Goal: Check status: Check status

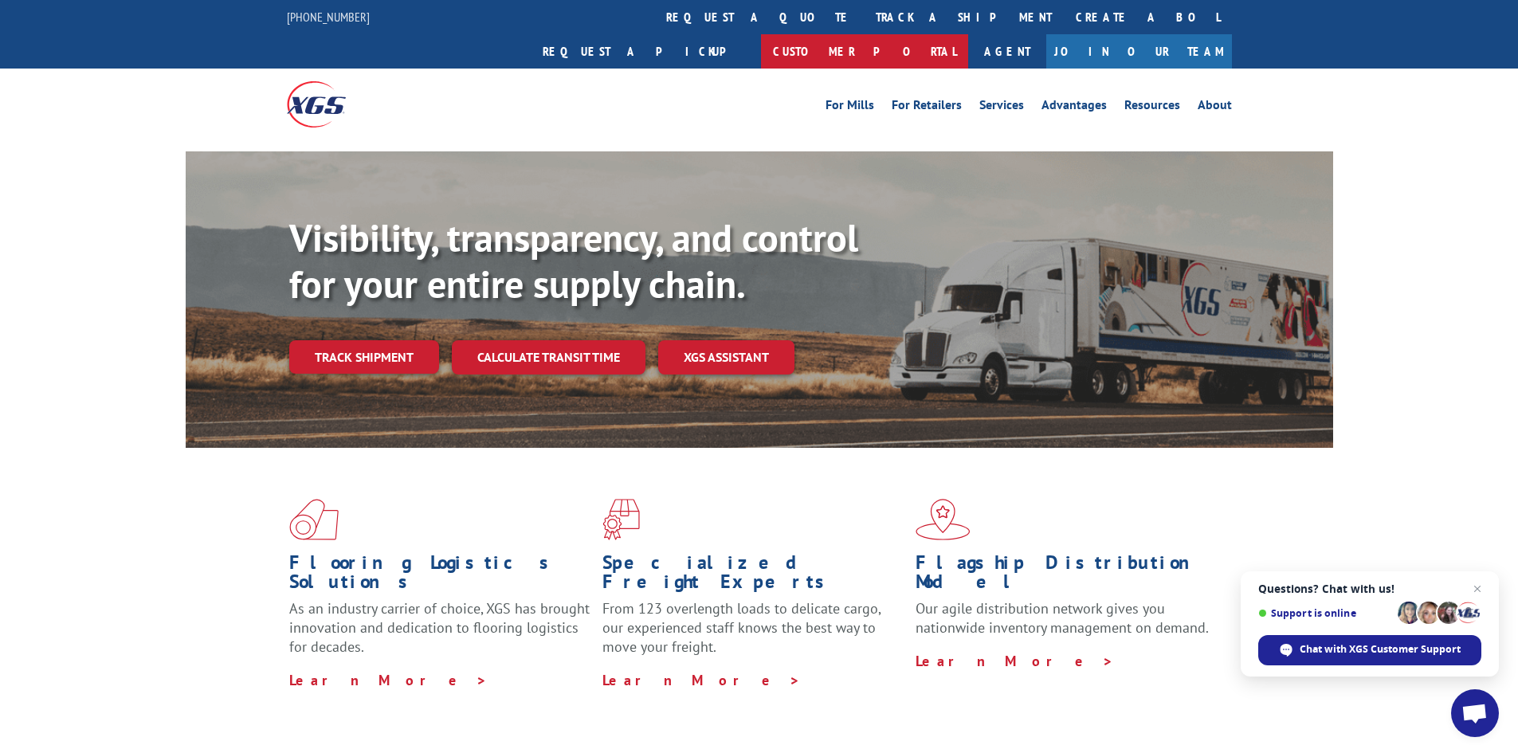
click at [968, 34] on link "Customer Portal" at bounding box center [864, 51] width 207 height 34
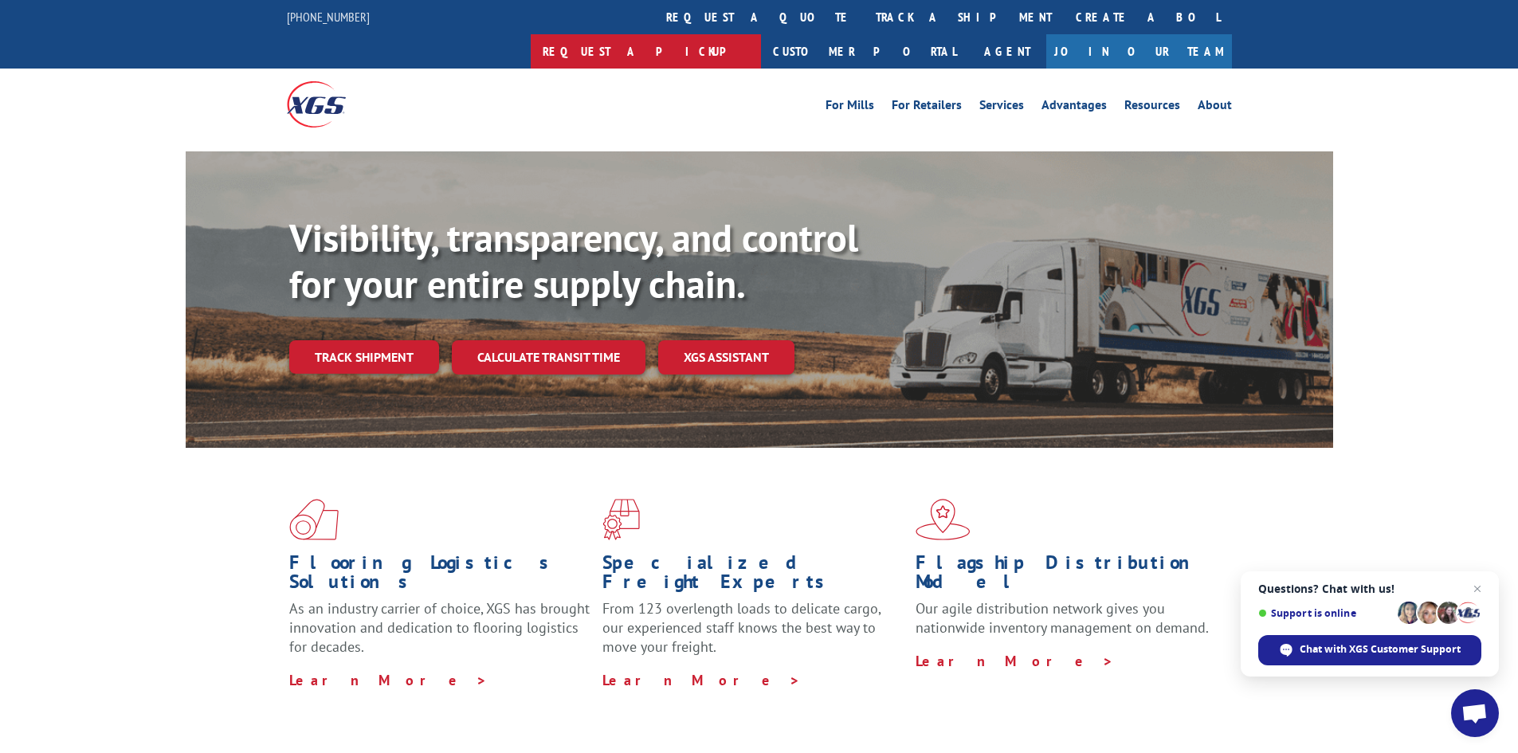
click at [761, 34] on link "Request a pickup" at bounding box center [646, 51] width 230 height 34
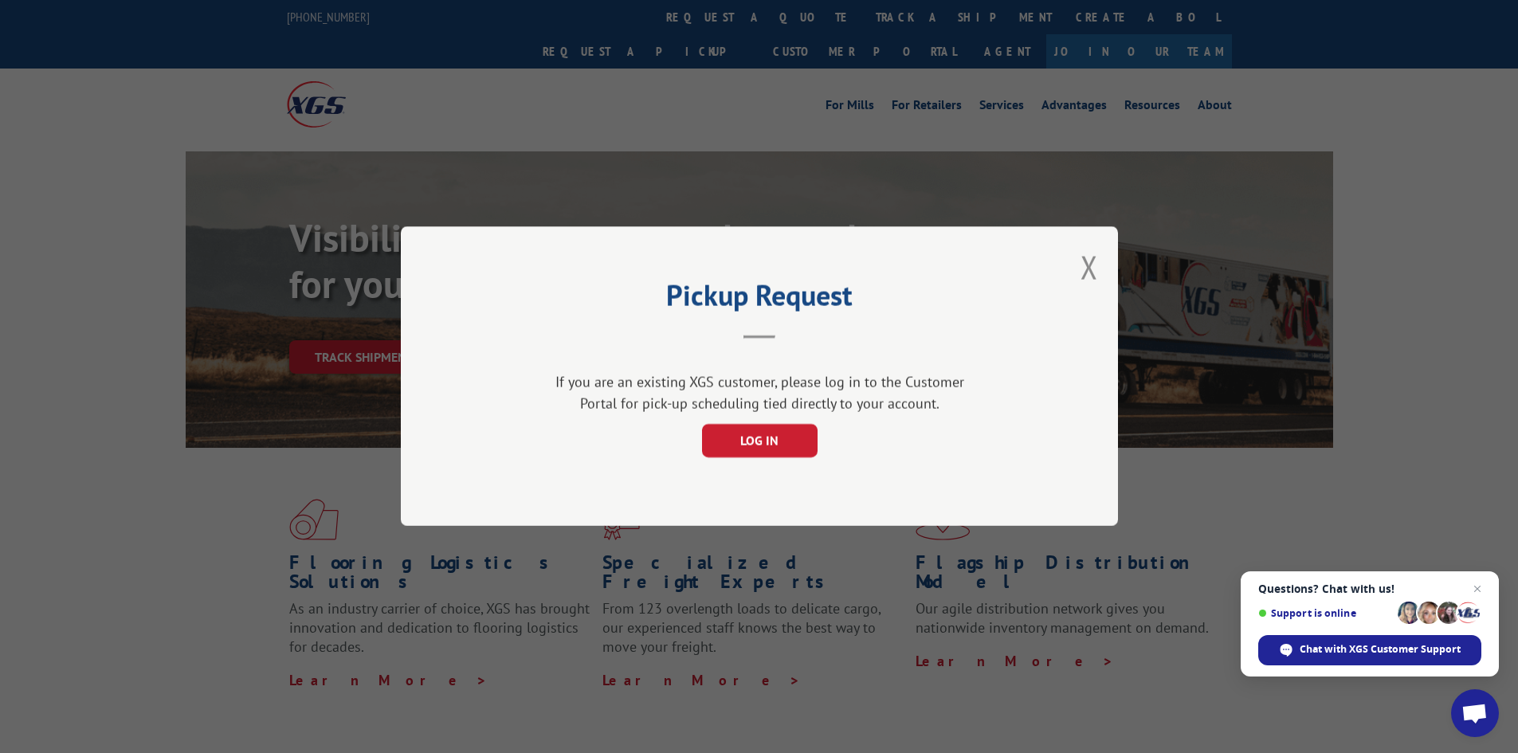
click at [1077, 268] on div "Pickup Request If you are an existing XGS customer, please log in to the Custom…" at bounding box center [759, 376] width 717 height 300
click at [1083, 268] on button "Close modal" at bounding box center [1090, 267] width 18 height 42
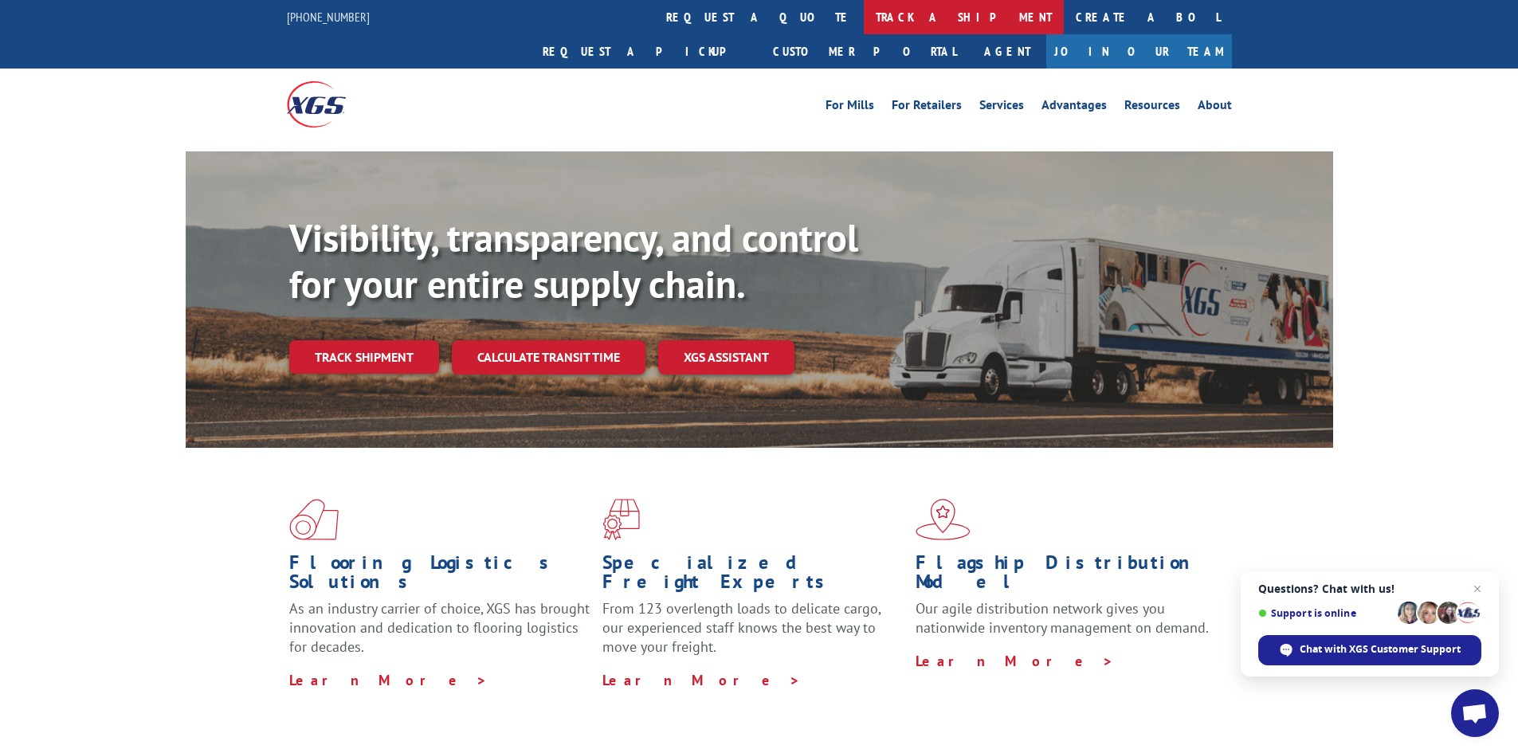
click at [864, 19] on link "track a shipment" at bounding box center [964, 17] width 200 height 34
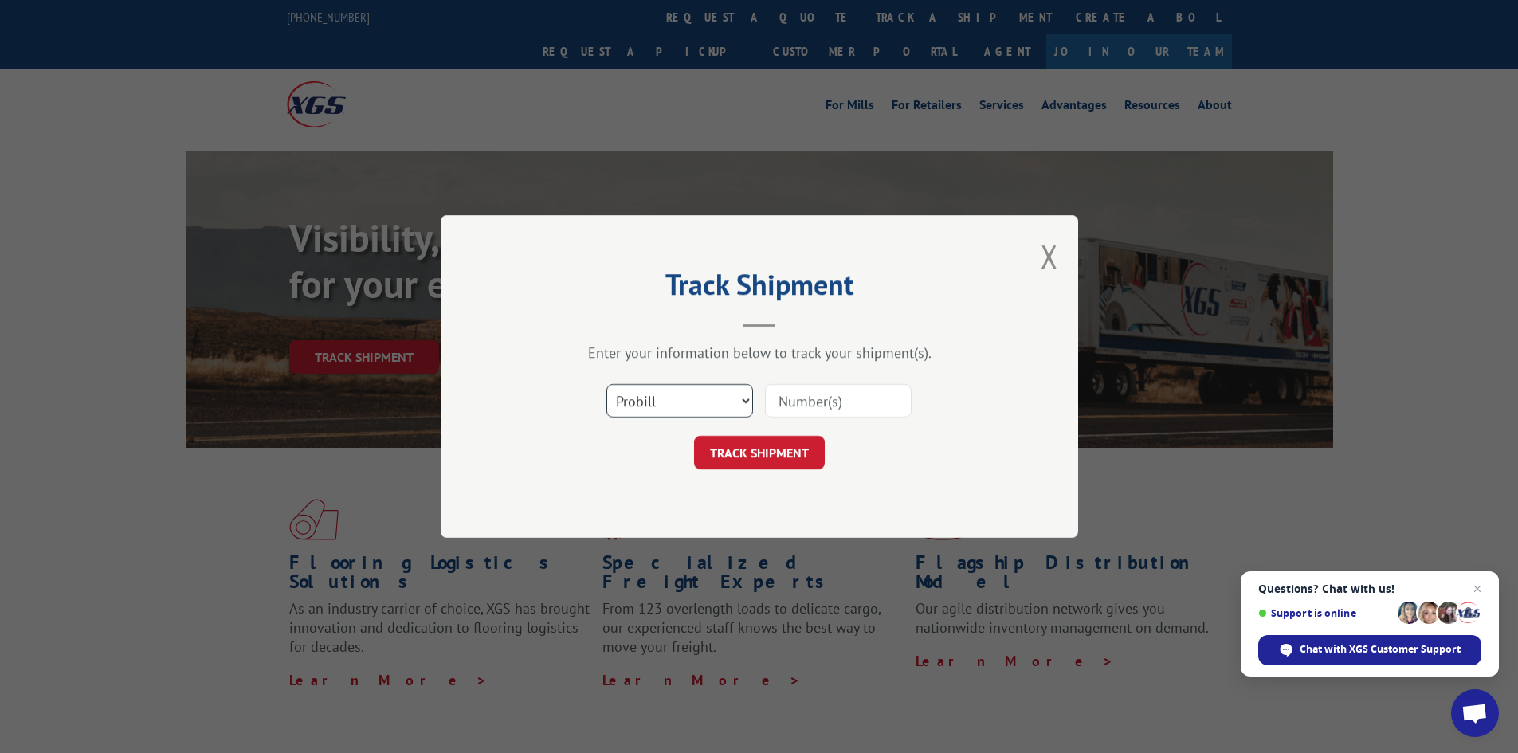
click at [743, 402] on select "Select category... Probill BOL PO" at bounding box center [679, 400] width 147 height 33
click at [606, 384] on select "Select category... Probill BOL PO" at bounding box center [679, 400] width 147 height 33
click at [818, 400] on input at bounding box center [838, 400] width 147 height 33
type input "14623"
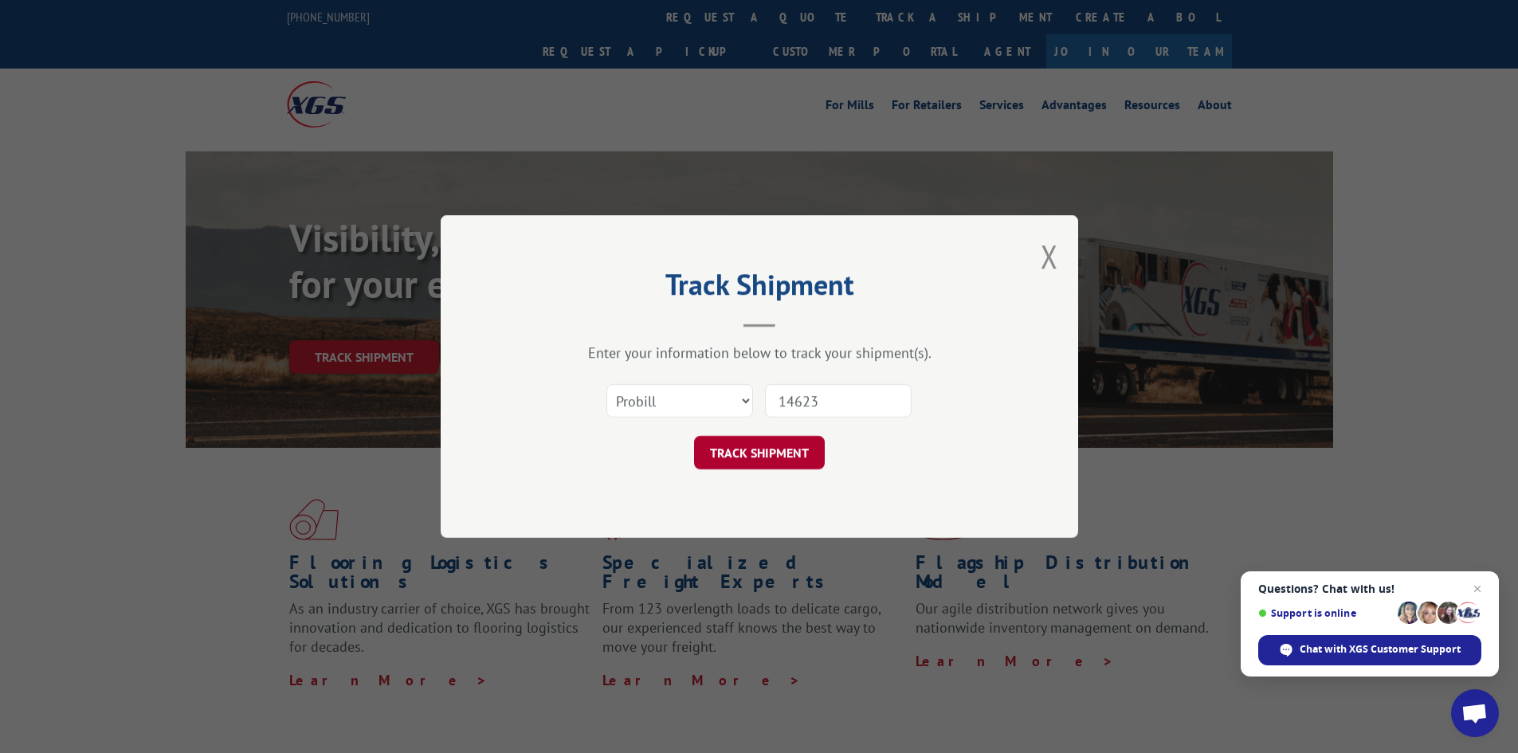
click at [783, 457] on button "TRACK SHIPMENT" at bounding box center [759, 452] width 131 height 33
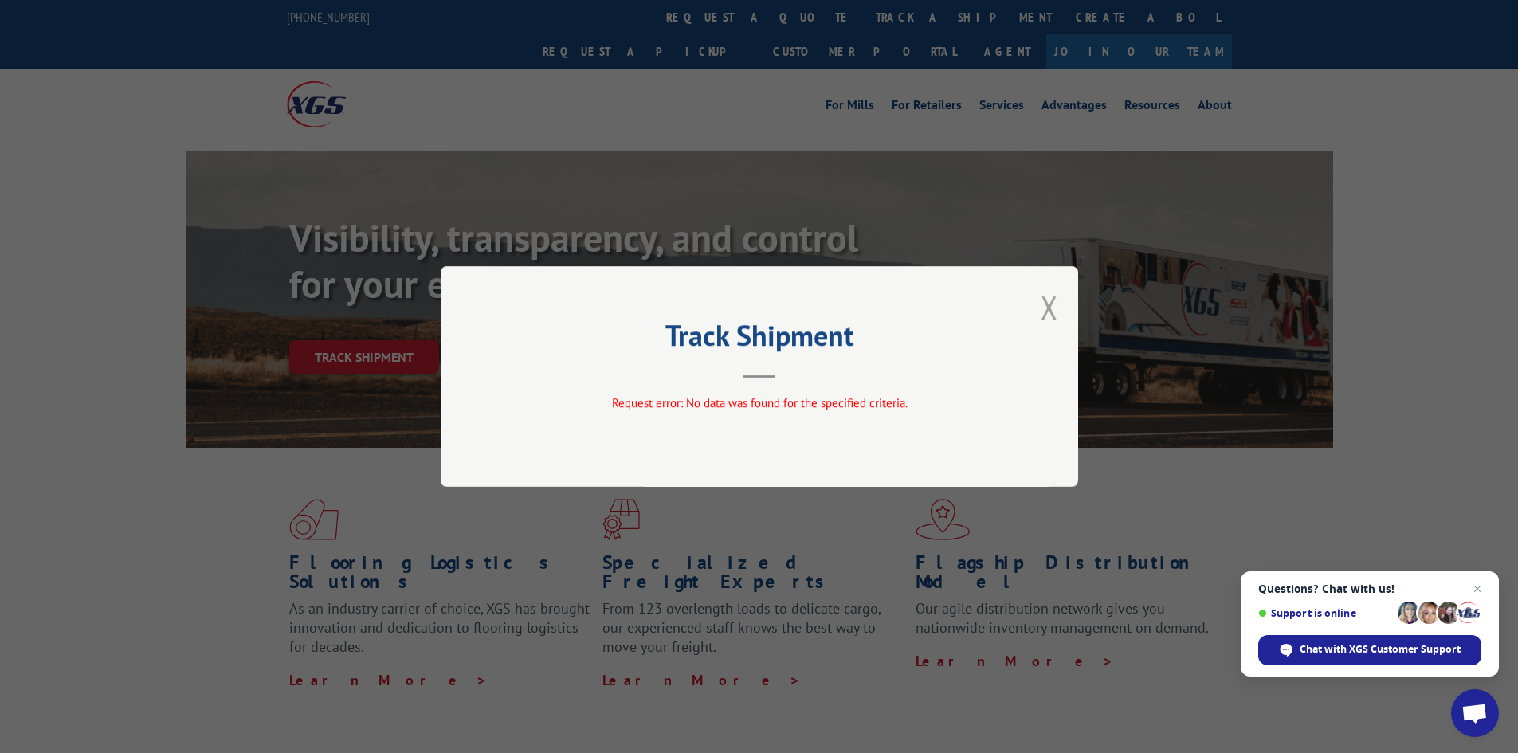
click at [1050, 309] on button "Close modal" at bounding box center [1050, 307] width 18 height 42
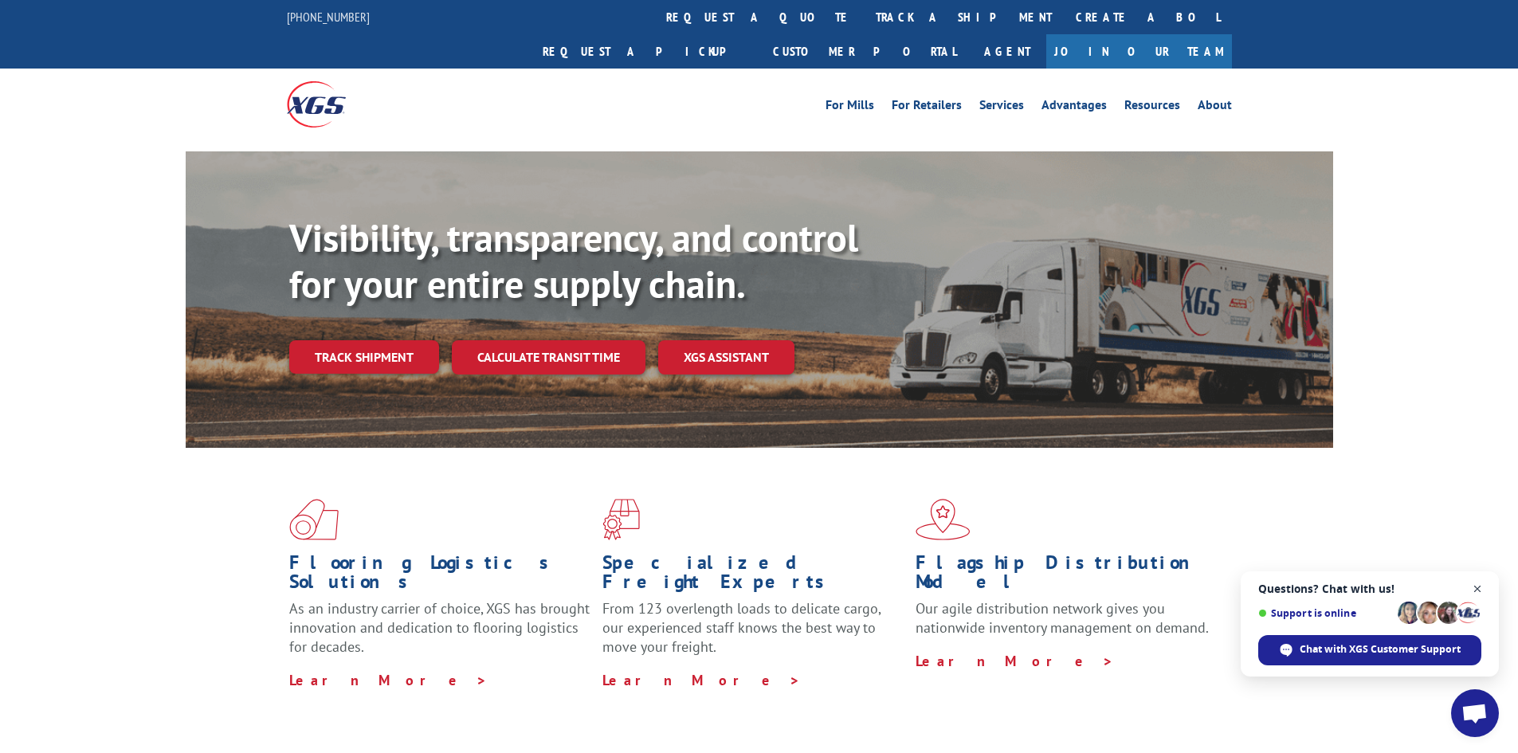
click at [1477, 591] on span "Open chat" at bounding box center [1478, 589] width 20 height 20
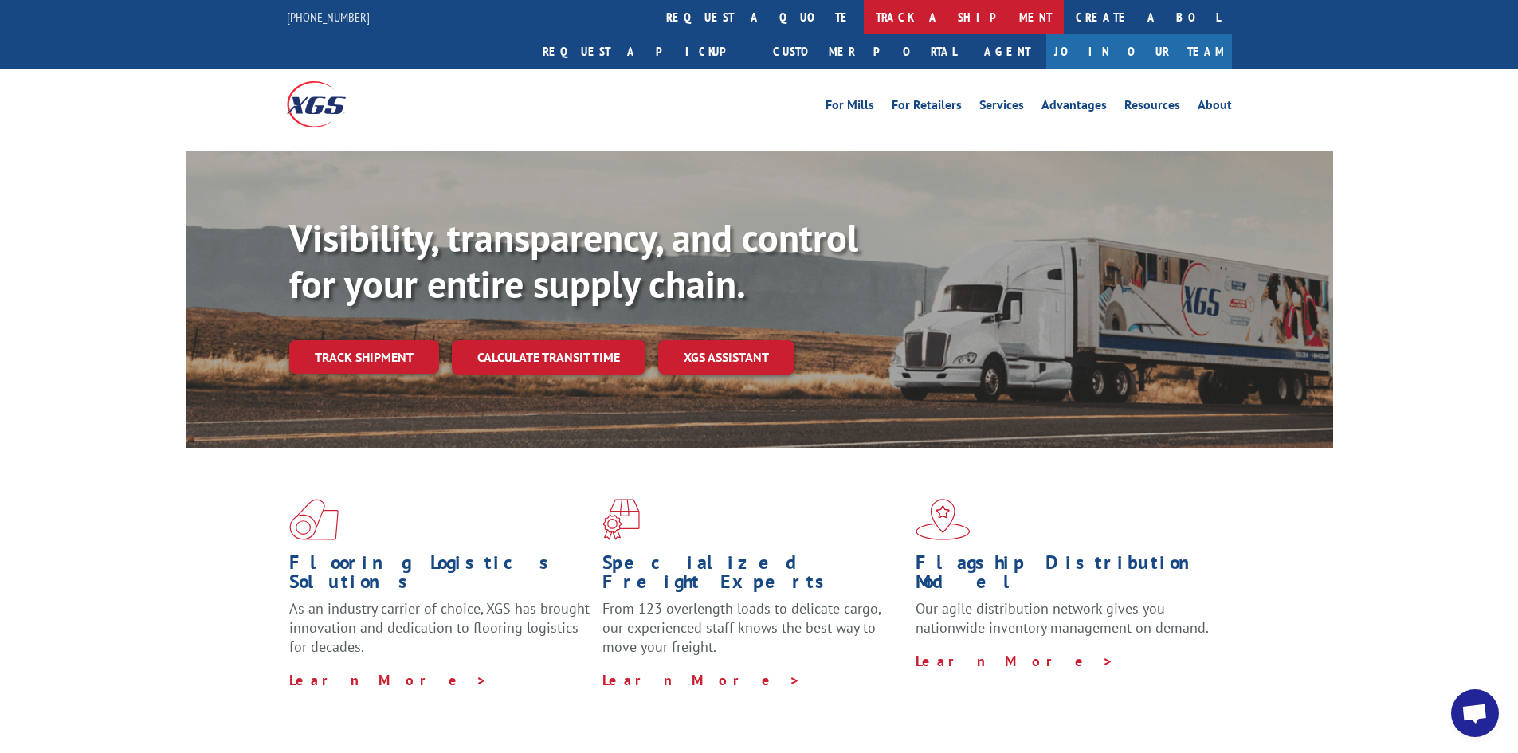
click at [864, 11] on link "track a shipment" at bounding box center [964, 17] width 200 height 34
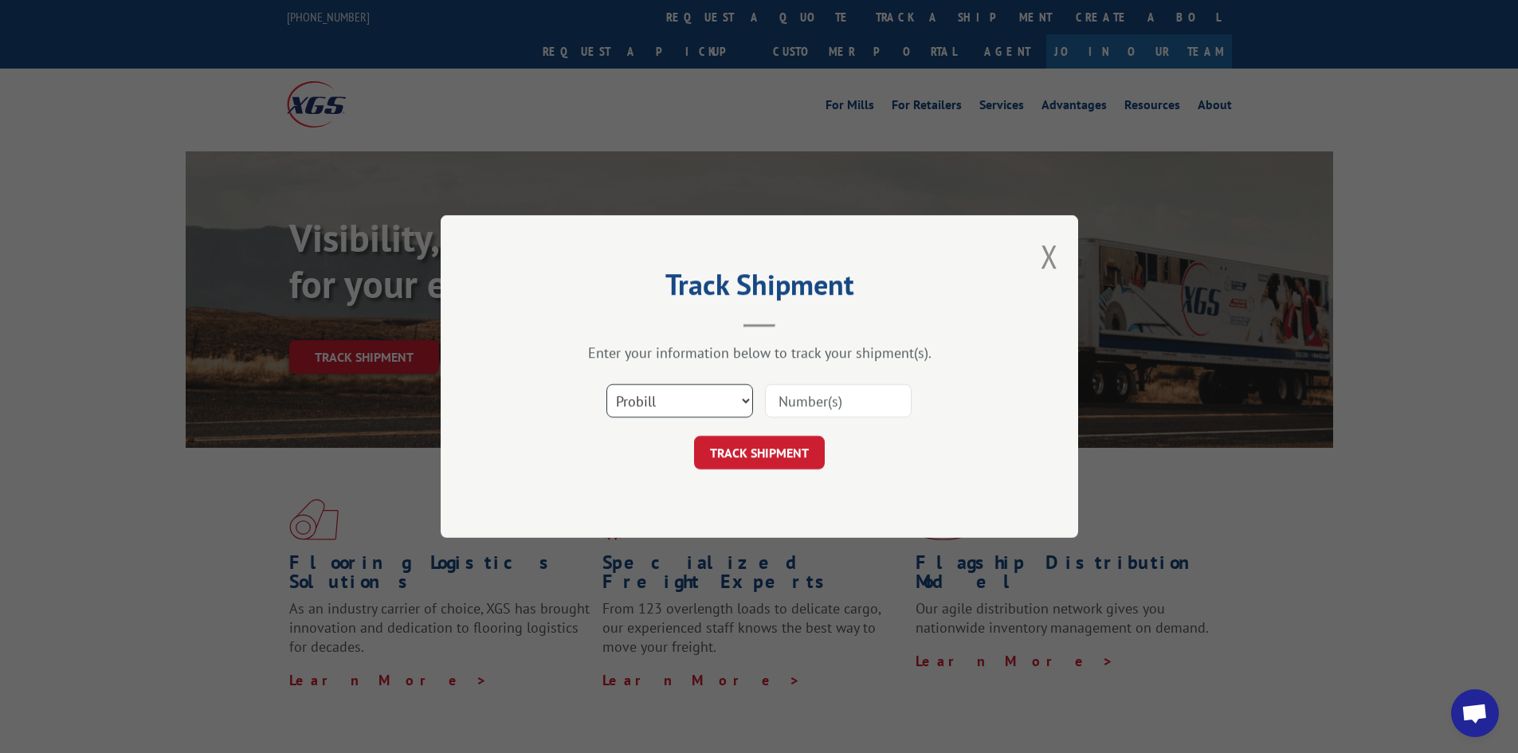
click at [744, 403] on select "Select category... Probill BOL PO" at bounding box center [679, 400] width 147 height 33
click at [849, 407] on input at bounding box center [838, 400] width 147 height 33
type input "933796"
click at [759, 457] on button "TRACK SHIPMENT" at bounding box center [759, 452] width 131 height 33
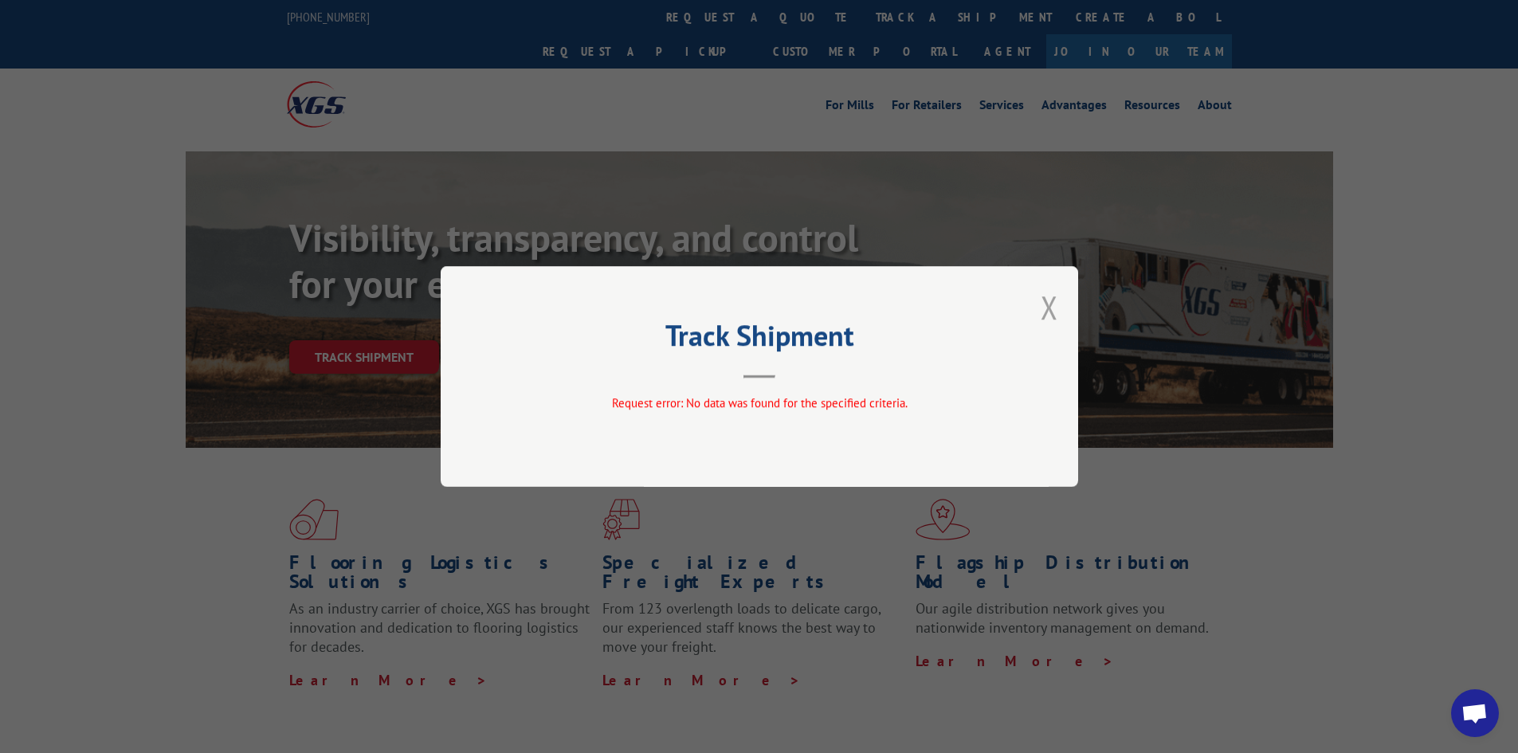
click at [1046, 303] on button "Close modal" at bounding box center [1050, 307] width 18 height 42
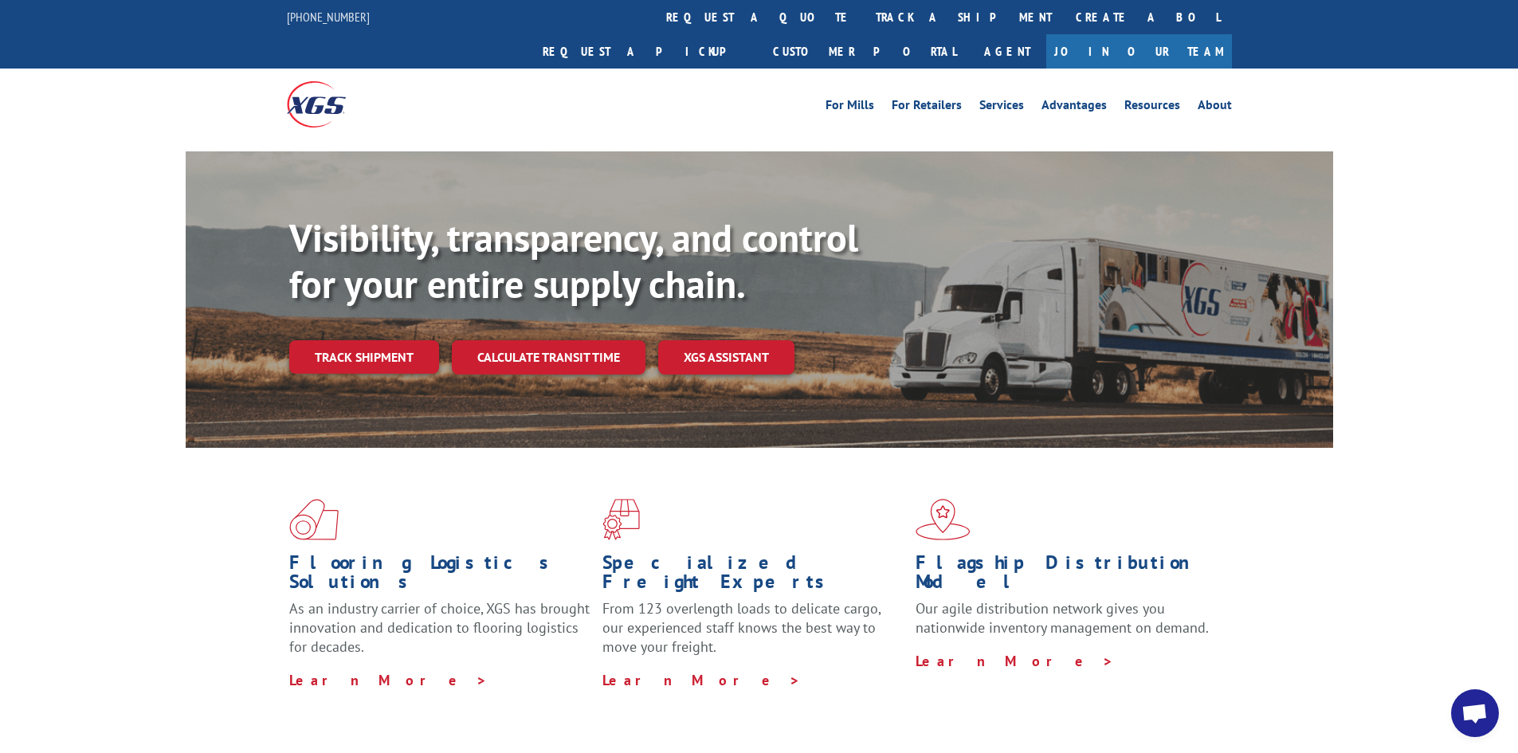
drag, startPoint x: 1055, startPoint y: 303, endPoint x: 1175, endPoint y: 247, distance: 131.9
click at [1168, 258] on div "Visibility, transparency, and control for your entire supply chain. Track shipm…" at bounding box center [811, 326] width 1044 height 222
click at [1451, 180] on div "Visibility, transparency, and control for your entire supply chain. Track shipm…" at bounding box center [759, 315] width 1518 height 328
